Goal: Task Accomplishment & Management: Use online tool/utility

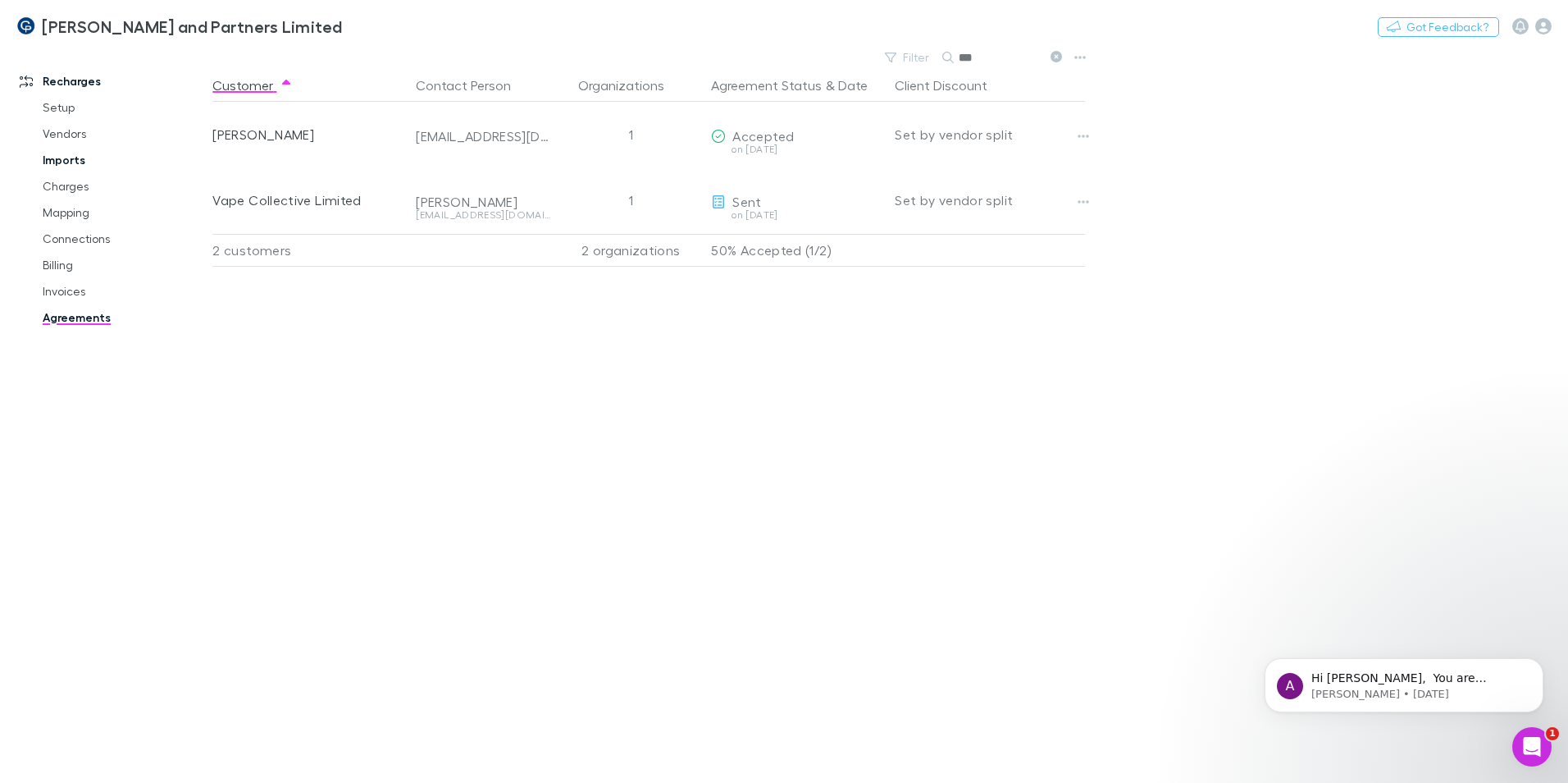
click at [68, 165] on link "Imports" at bounding box center [124, 159] width 195 height 26
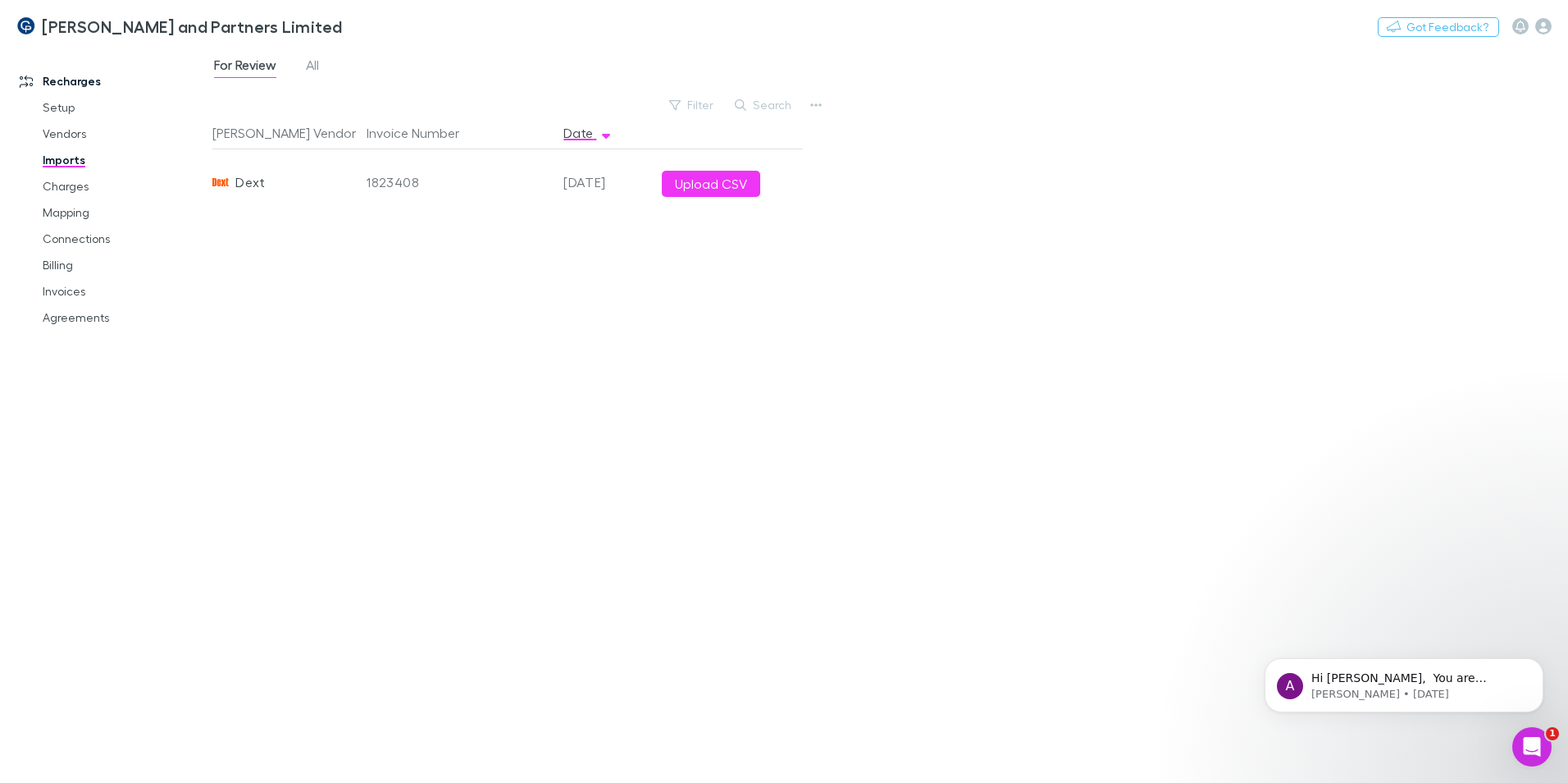
click at [330, 65] on div "For Review All" at bounding box center [273, 66] width 122 height 26
click at [321, 65] on link "All" at bounding box center [312, 66] width 16 height 26
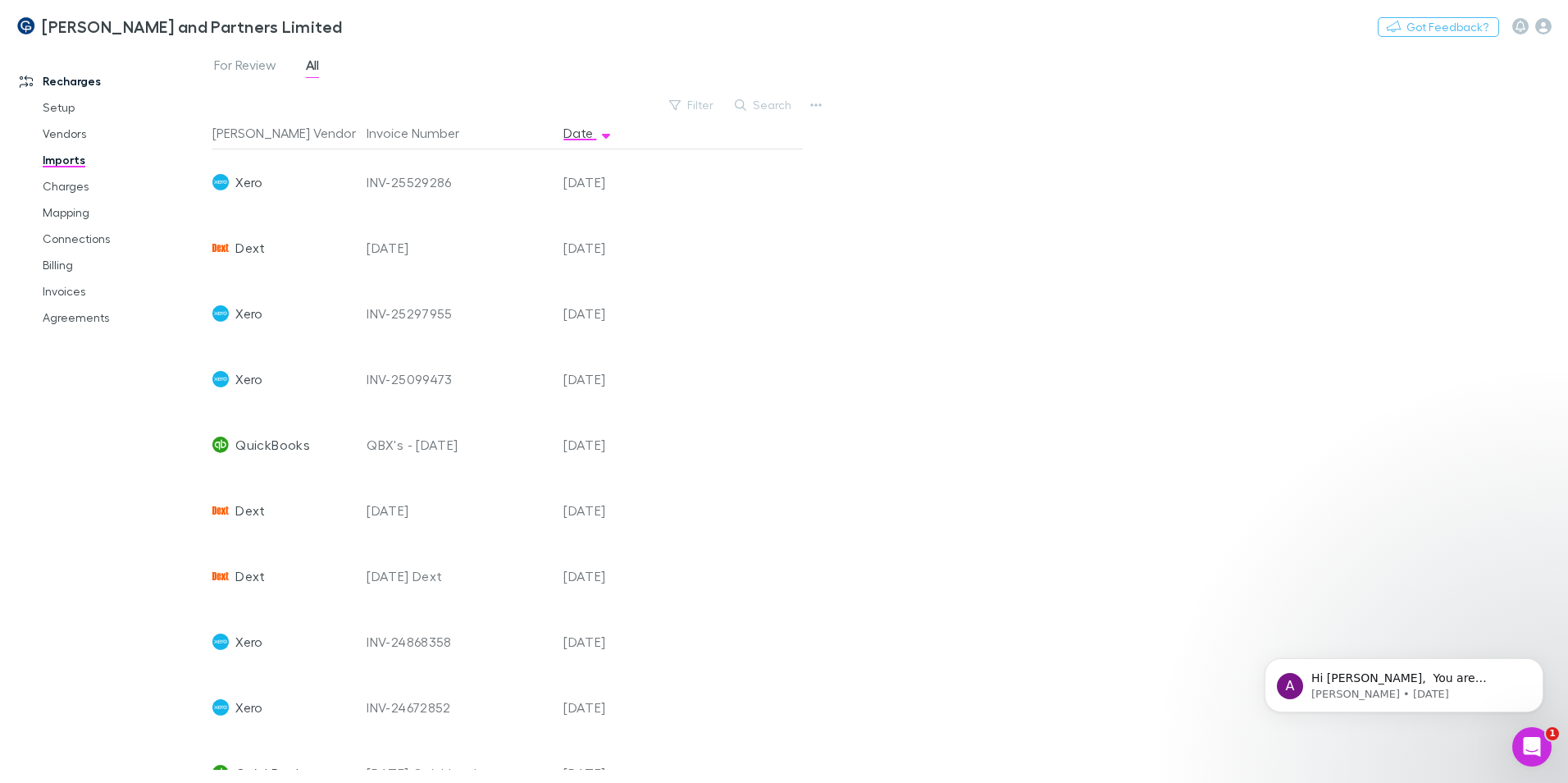
click at [401, 311] on div "INV-25297955" at bounding box center [459, 313] width 184 height 65
click at [650, 327] on div "[DATE]" at bounding box center [605, 313] width 99 height 65
click at [618, 311] on div "[DATE]" at bounding box center [605, 313] width 99 height 65
